Goal: Task Accomplishment & Management: Manage account settings

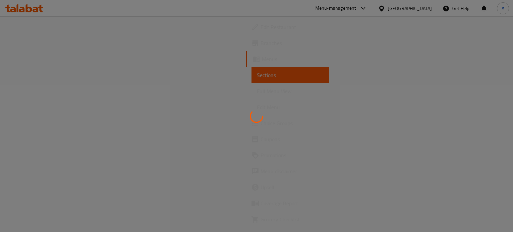
click at [424, 5] on div at bounding box center [256, 116] width 513 height 232
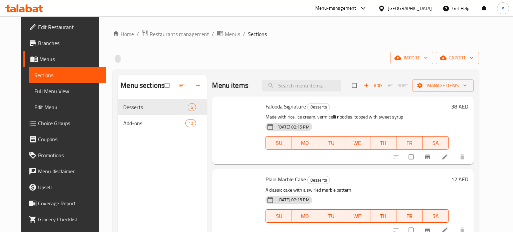
click at [421, 9] on div "[GEOGRAPHIC_DATA]" at bounding box center [410, 8] width 44 height 7
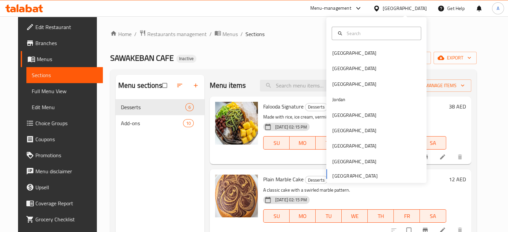
click at [421, 9] on div "[GEOGRAPHIC_DATA]" at bounding box center [405, 8] width 44 height 7
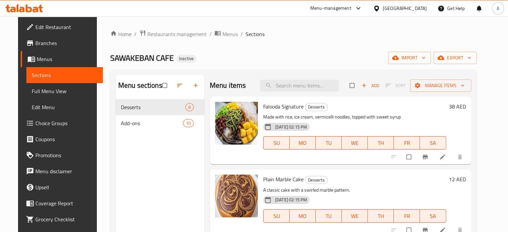
click at [421, 9] on div "[GEOGRAPHIC_DATA]" at bounding box center [405, 8] width 44 height 7
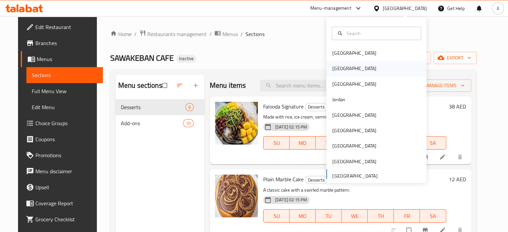
click at [346, 68] on div "[GEOGRAPHIC_DATA]" at bounding box center [376, 68] width 100 height 15
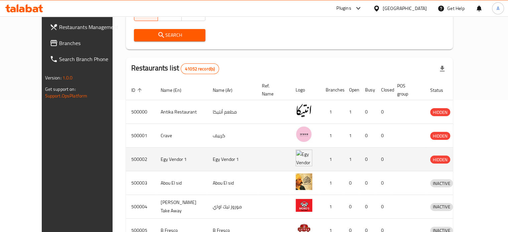
scroll to position [134, 0]
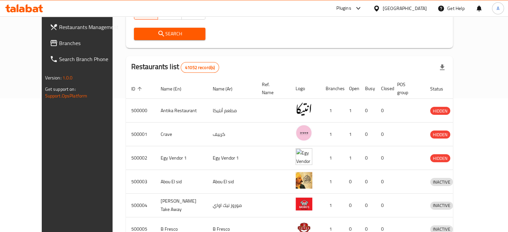
click at [368, 4] on div "Plugins" at bounding box center [349, 8] width 36 height 16
click at [363, 8] on div at bounding box center [356, 8] width 11 height 8
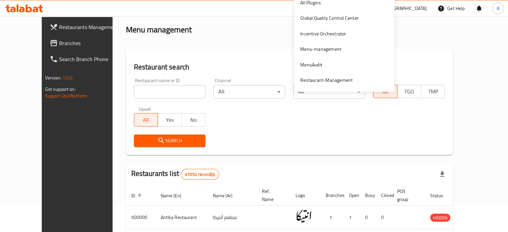
scroll to position [0, 0]
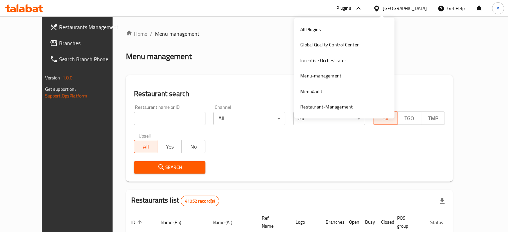
click at [59, 46] on span "Branches" at bounding box center [90, 43] width 62 height 8
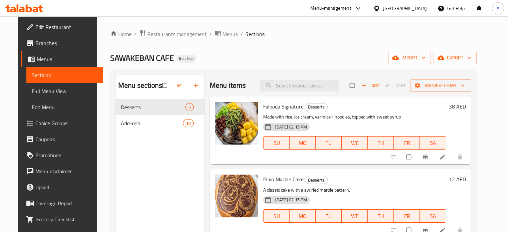
click at [408, 9] on div "[GEOGRAPHIC_DATA]" at bounding box center [405, 8] width 44 height 7
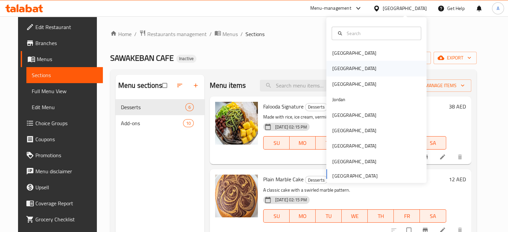
click at [332, 72] on div "[GEOGRAPHIC_DATA]" at bounding box center [354, 68] width 44 height 7
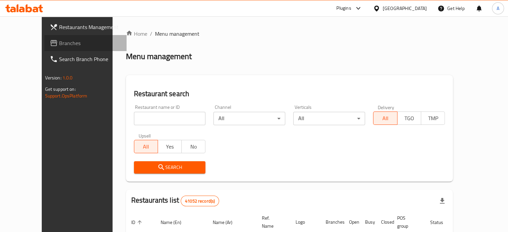
click at [50, 45] on icon at bounding box center [54, 43] width 8 height 8
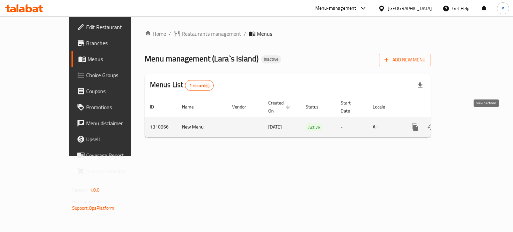
click at [471, 124] on link "enhanced table" at bounding box center [463, 127] width 16 height 16
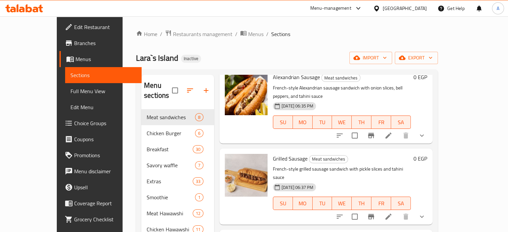
scroll to position [100, 0]
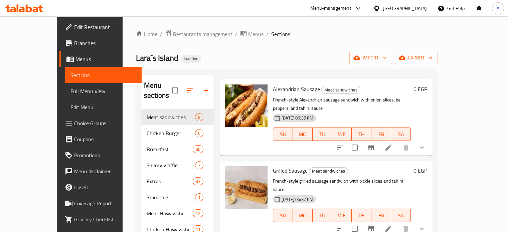
click at [393, 144] on icon at bounding box center [389, 148] width 8 height 8
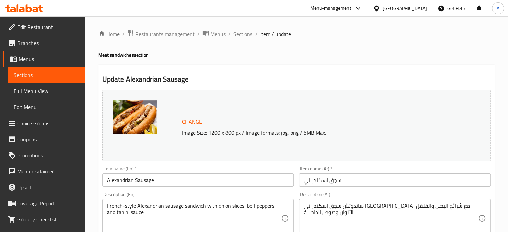
click at [39, 78] on span "Sections" at bounding box center [47, 75] width 66 height 8
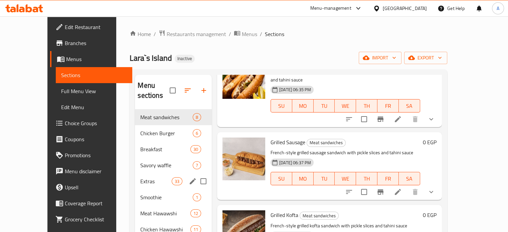
scroll to position [200, 0]
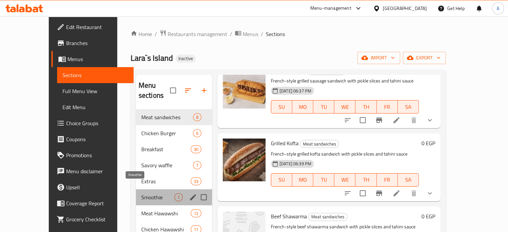
click at [141, 193] on span "Smoothie" at bounding box center [157, 197] width 33 height 8
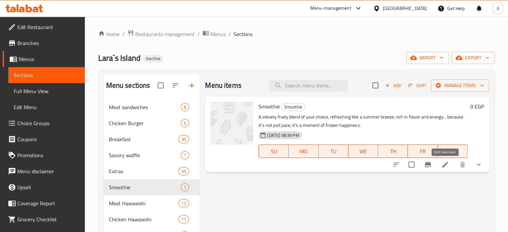
click at [443, 168] on icon at bounding box center [445, 165] width 6 height 6
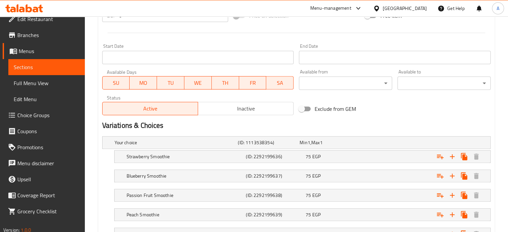
scroll to position [16, 0]
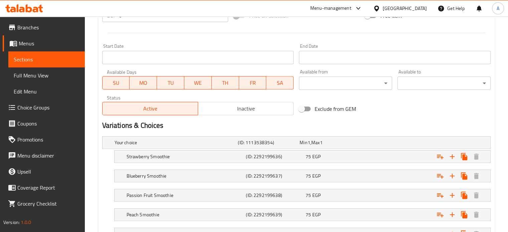
click at [41, 158] on span "Menu disclaimer" at bounding box center [48, 156] width 62 height 8
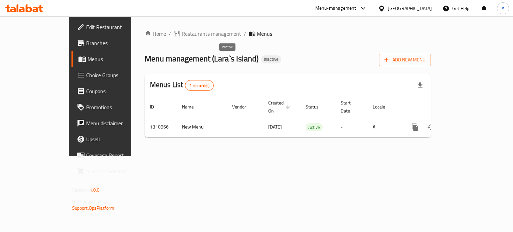
click at [261, 61] on span "Inactive" at bounding box center [271, 59] width 20 height 6
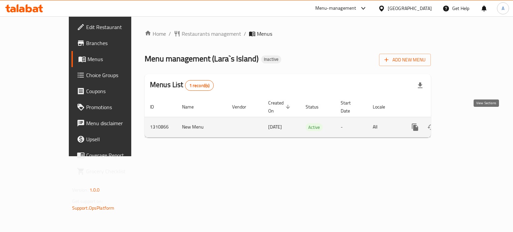
click at [467, 123] on icon "enhanced table" at bounding box center [463, 127] width 8 height 8
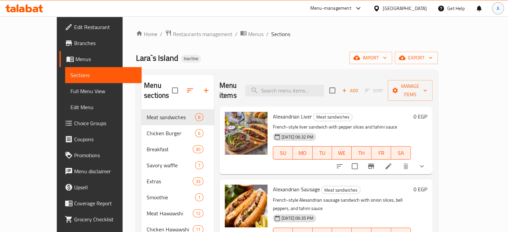
click at [498, 12] on span "A" at bounding box center [498, 8] width 3 height 7
click at [439, 51] on span "My Permissions" at bounding box center [433, 51] width 36 height 10
click at [399, 87] on icon "button" at bounding box center [395, 90] width 7 height 7
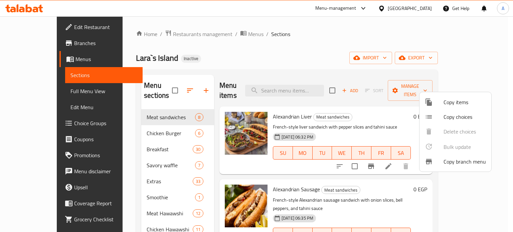
click at [332, 44] on div at bounding box center [256, 116] width 513 height 232
